Goal: Find specific fact: Find specific fact

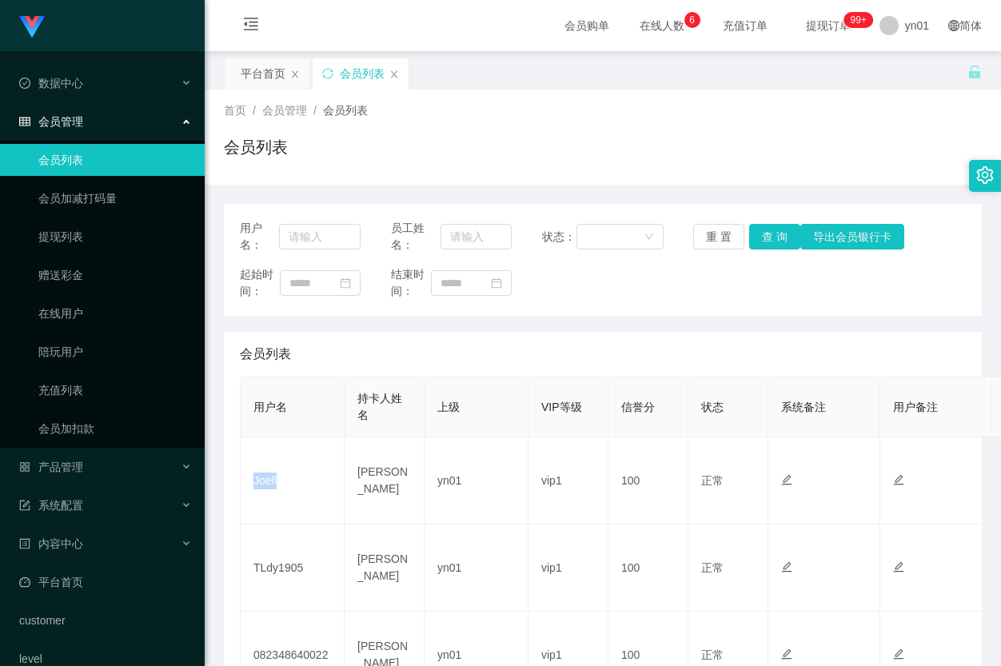
click at [245, 485] on td "Joell" at bounding box center [293, 481] width 104 height 87
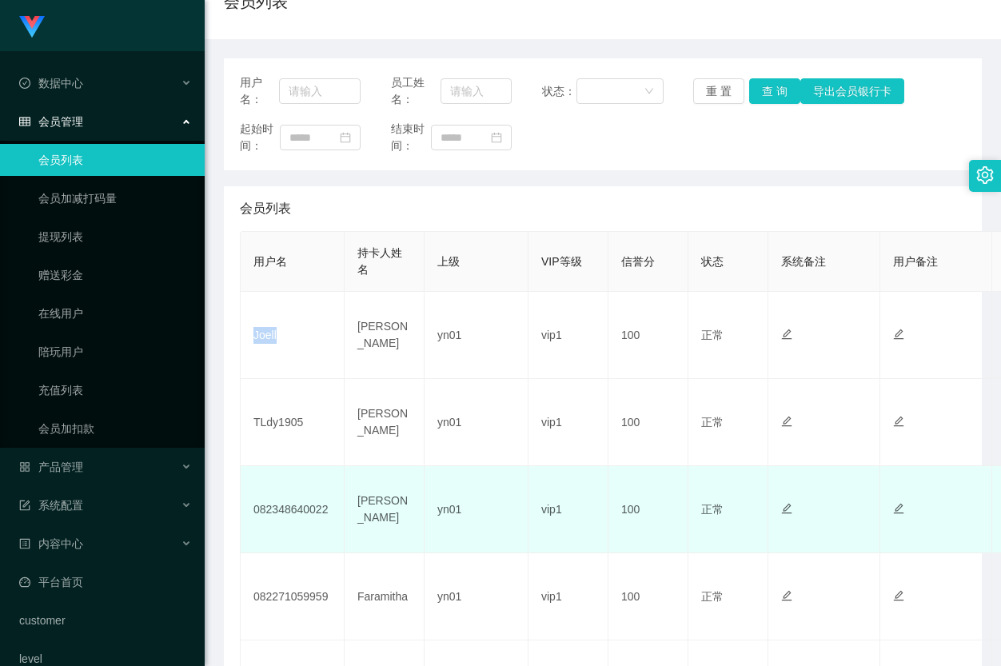
scroll to position [240, 0]
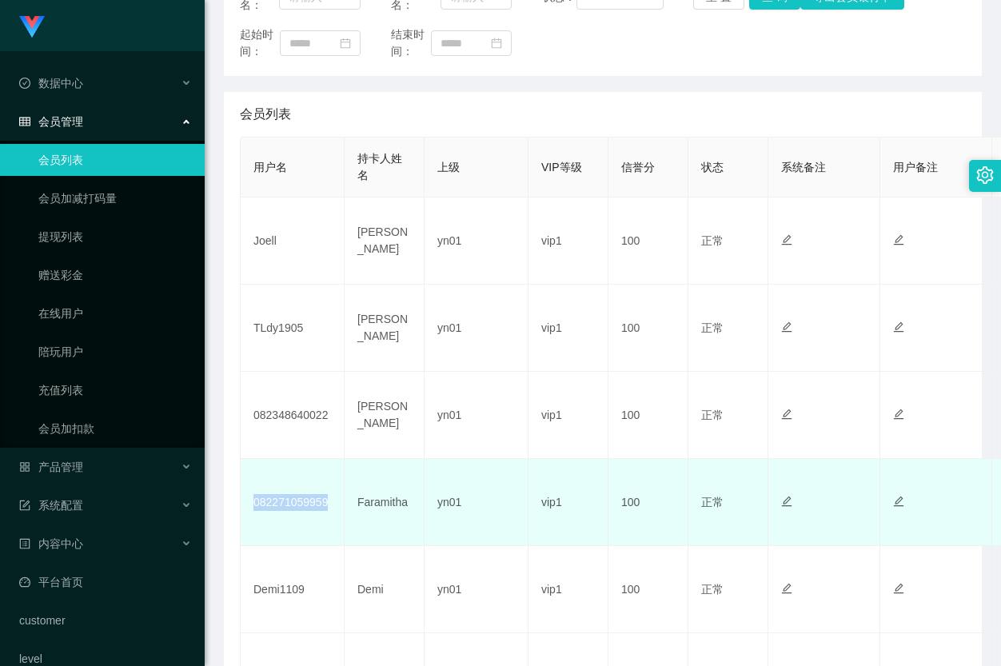
drag, startPoint x: 330, startPoint y: 505, endPoint x: 243, endPoint y: 511, distance: 87.4
click at [243, 511] on td "082271059959" at bounding box center [293, 502] width 104 height 87
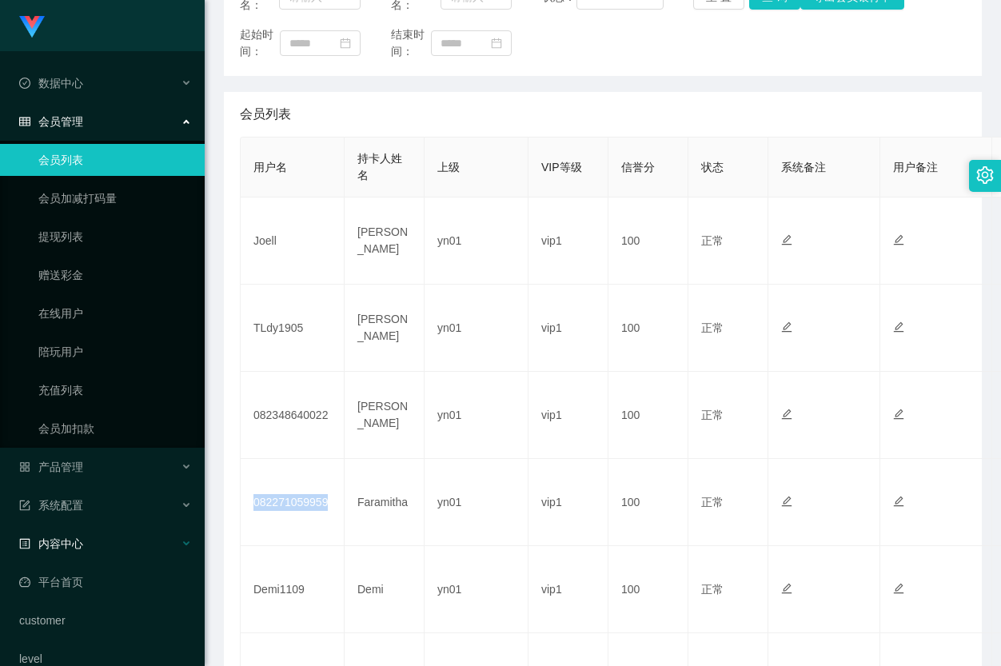
copy td "082271059959"
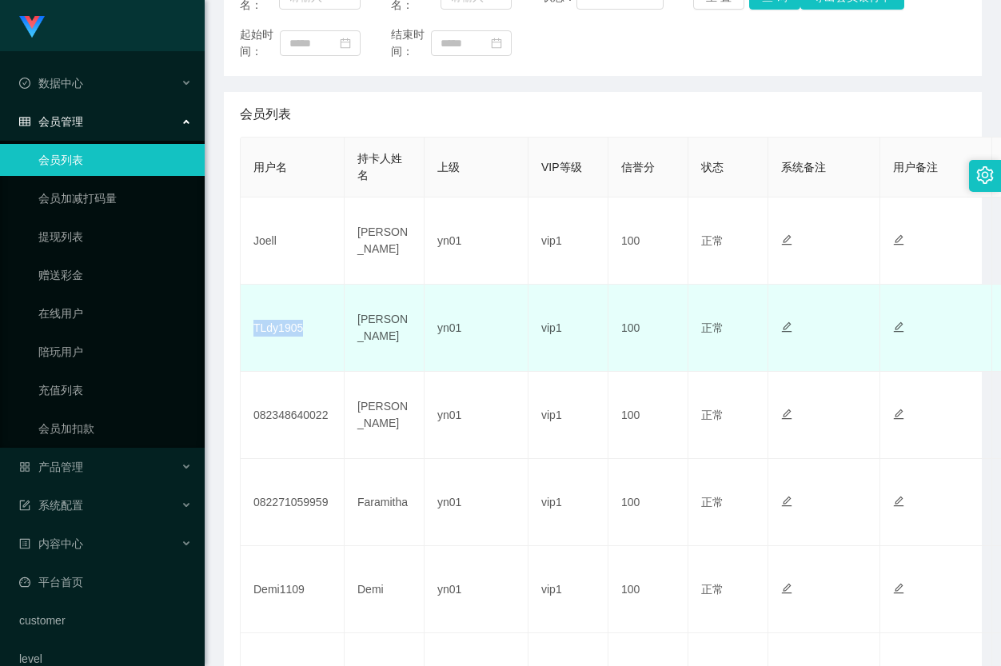
drag, startPoint x: 294, startPoint y: 333, endPoint x: 242, endPoint y: 334, distance: 52.0
click at [242, 334] on td "TLdy1905" at bounding box center [293, 328] width 104 height 87
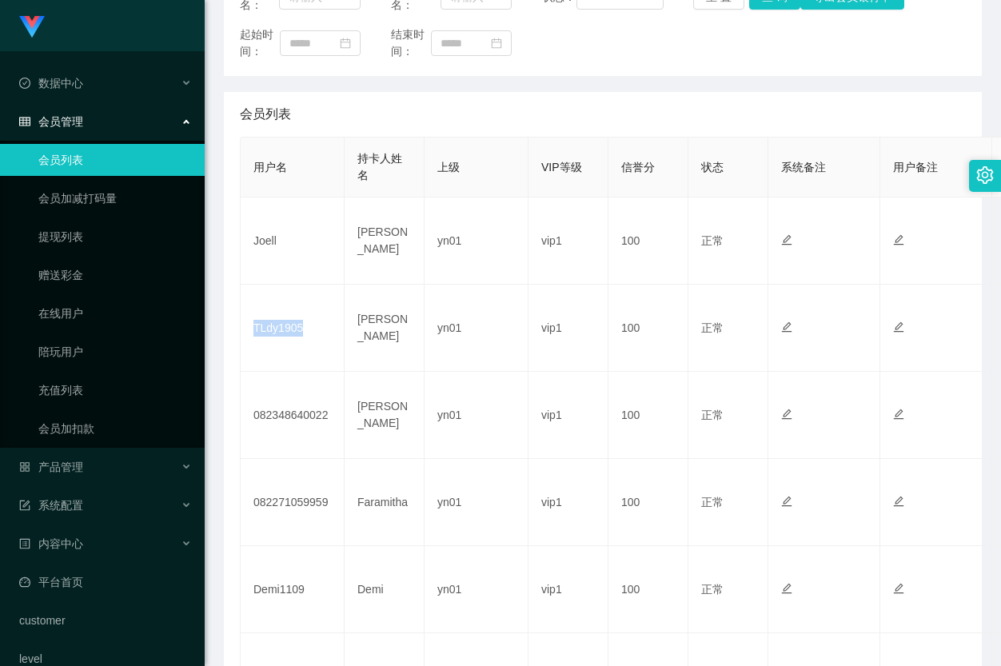
copy td "TLdy1905"
